Goal: Transaction & Acquisition: Purchase product/service

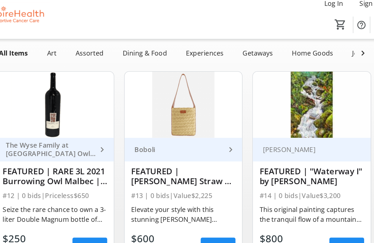
scroll to position [31, 0]
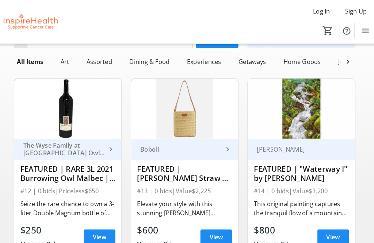
click at [211, 227] on span "View" at bounding box center [217, 230] width 13 height 9
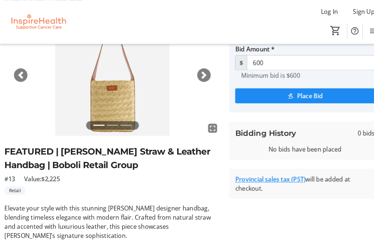
scroll to position [62, 0]
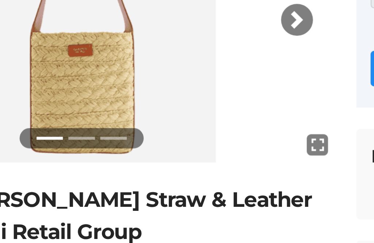
click at [104, 110] on li at bounding box center [109, 114] width 11 height 8
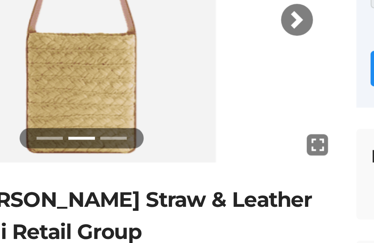
click at [117, 110] on li at bounding box center [122, 114] width 11 height 8
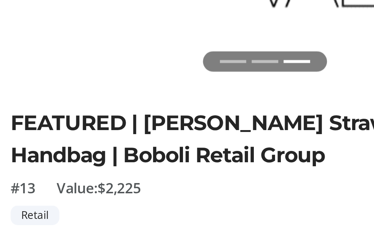
scroll to position [38, 0]
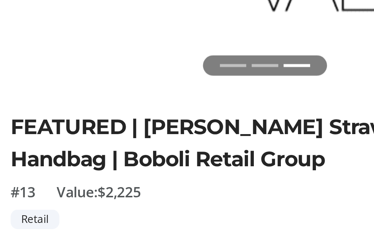
click at [97, 135] on li at bounding box center [96, 139] width 11 height 8
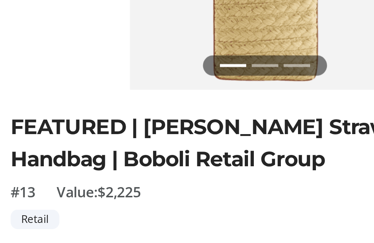
click at [98, 135] on li at bounding box center [96, 139] width 11 height 8
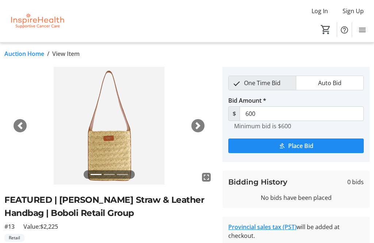
scroll to position [0, 0]
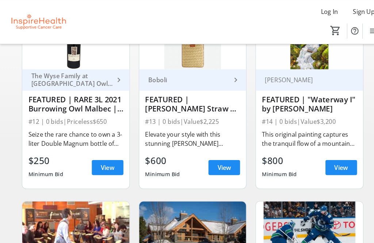
scroll to position [98, 0]
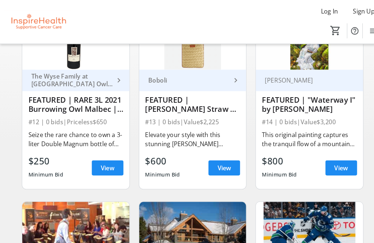
click at [341, 139] on div "This original painting captures the tranquil flow of a mountain stream as it wi…" at bounding box center [300, 135] width 92 height 18
click at [336, 135] on div "This original painting captures the tranquil flow of a mountain stream as it wi…" at bounding box center [300, 135] width 92 height 18
click at [336, 163] on span "View" at bounding box center [331, 162] width 13 height 9
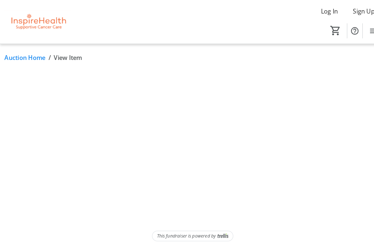
scroll to position [23, 0]
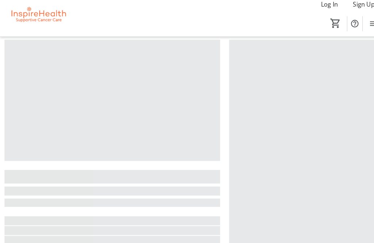
click at [332, 168] on div at bounding box center [295, 161] width 147 height 231
